Goal: Task Accomplishment & Management: Manage account settings

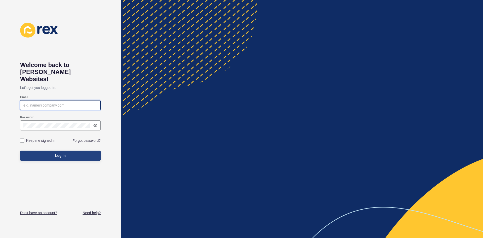
type input "[EMAIL_ADDRESS][PERSON_NAME][DOMAIN_NAME]"
click at [70, 150] on button "Log in" at bounding box center [60, 155] width 80 height 10
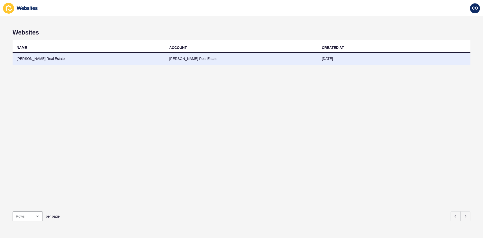
click at [51, 59] on td "[PERSON_NAME] Real Estate" at bounding box center [89, 59] width 153 height 12
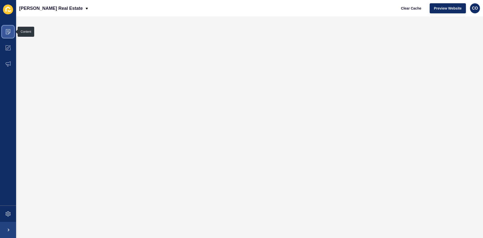
click at [8, 31] on icon at bounding box center [8, 31] width 3 height 0
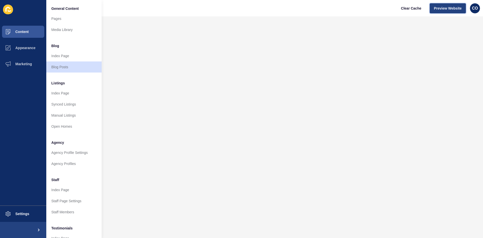
click at [442, 7] on span "Preview Website" at bounding box center [448, 8] width 28 height 5
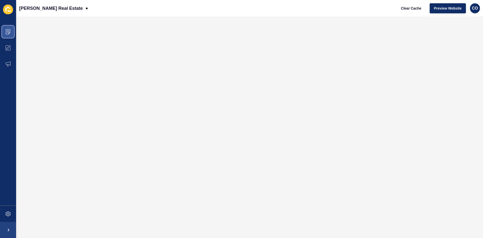
click at [11, 32] on span at bounding box center [8, 32] width 16 height 16
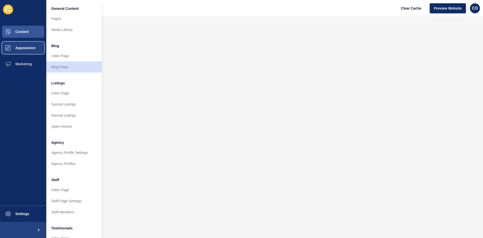
click at [26, 46] on span "Appearance" at bounding box center [17, 48] width 36 height 4
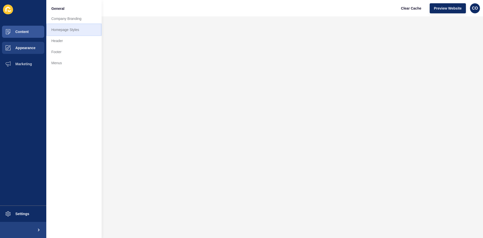
click at [64, 30] on link "Homepage Styles" at bounding box center [73, 29] width 55 height 11
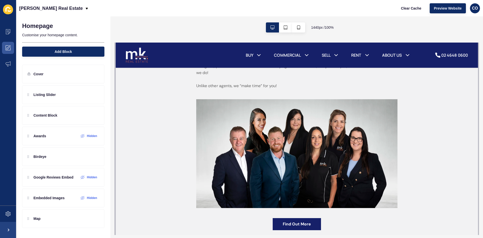
scroll to position [528, 0]
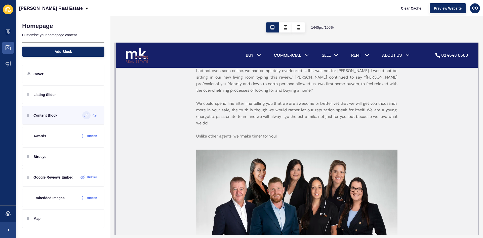
click at [85, 116] on icon at bounding box center [86, 115] width 4 height 4
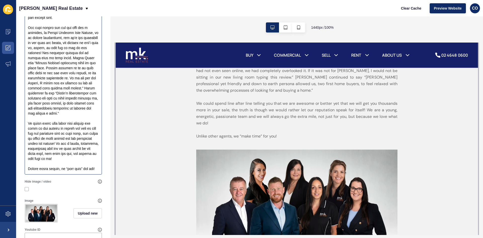
scroll to position [226, 0]
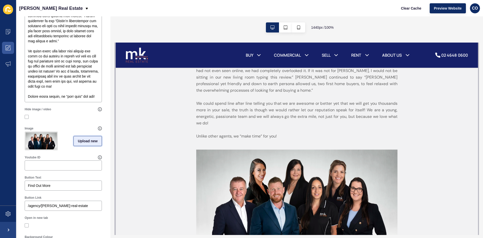
click at [84, 143] on span "Upload new" at bounding box center [88, 140] width 20 height 5
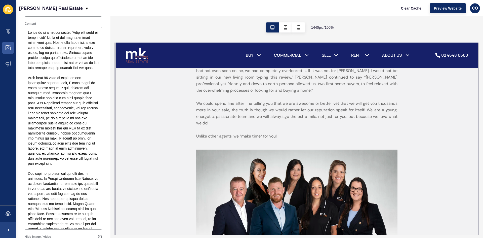
scroll to position [0, 0]
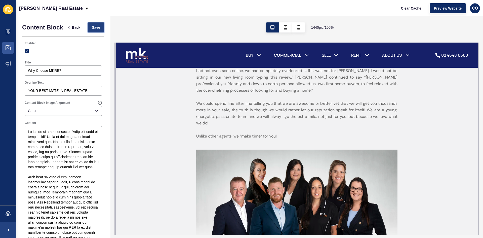
click at [92, 30] on span "Save" at bounding box center [96, 27] width 8 height 5
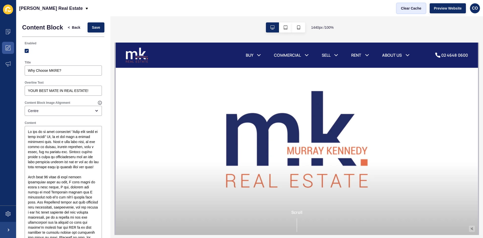
click at [406, 11] on span "Clear Cache" at bounding box center [411, 8] width 20 height 5
